Goal: Use online tool/utility: Utilize a website feature to perform a specific function

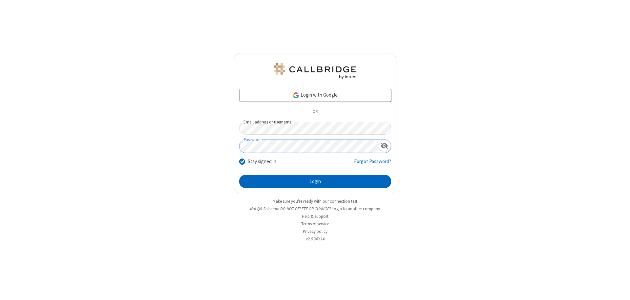
click at [315, 182] on button "Login" at bounding box center [315, 181] width 152 height 13
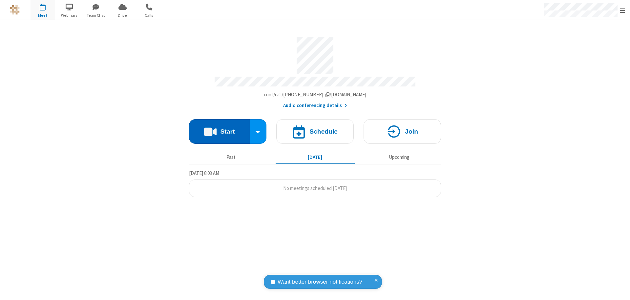
click at [219, 129] on button "Start" at bounding box center [219, 131] width 61 height 25
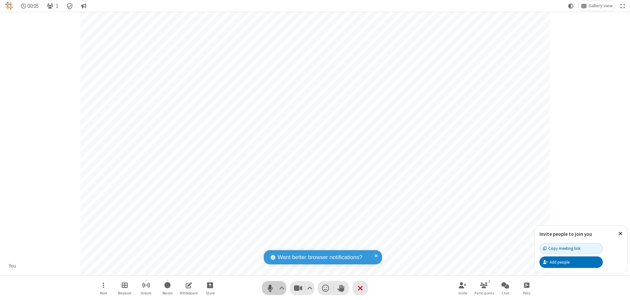
click at [270, 288] on span "Mute (⌘+Shift+A)" at bounding box center [270, 289] width 10 height 10
click at [270, 288] on span "Unmute (⌘+Shift+A)" at bounding box center [270, 289] width 10 height 10
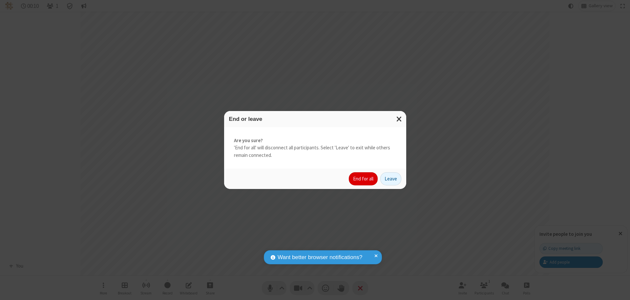
click at [363, 179] on button "End for all" at bounding box center [363, 179] width 29 height 13
